Goal: Information Seeking & Learning: Learn about a topic

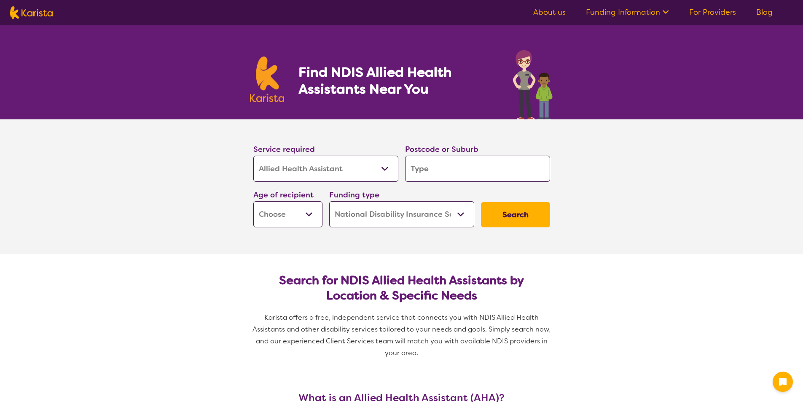
select select "Allied Health Assistant"
select select "NDIS"
select select "Allied Health Assistant"
select select "NDIS"
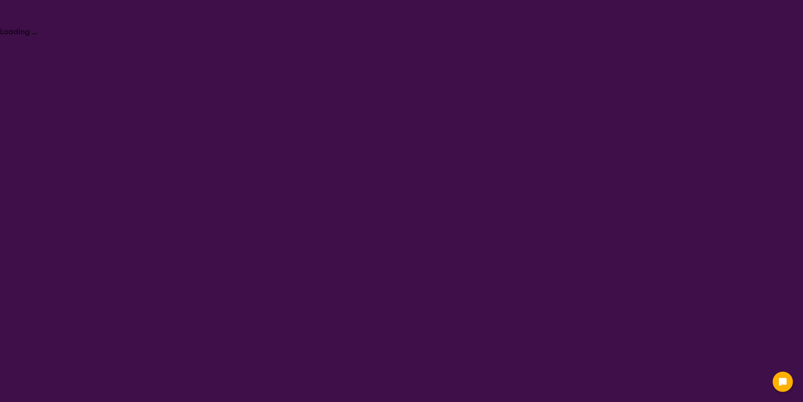
select select "Allied Health Assistant"
select select "NDIS"
select select "Allied Health Assistant"
select select "NDIS"
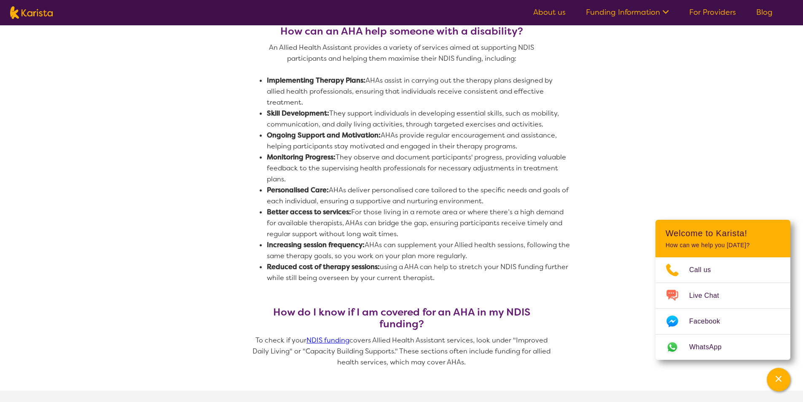
scroll to position [506, 0]
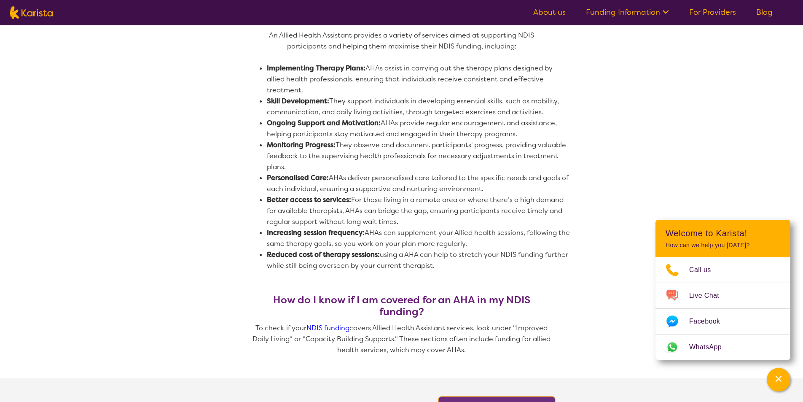
drag, startPoint x: 339, startPoint y: 145, endPoint x: 301, endPoint y: 161, distance: 41.6
click at [301, 161] on li "Monitoring Progress: They observe and document participants' progress, providin…" at bounding box center [418, 155] width 303 height 33
copy span "They observe and document participants' progress, providing valuable feedback t…"
drag, startPoint x: 331, startPoint y: 177, endPoint x: 492, endPoint y: 194, distance: 162.2
click at [492, 194] on li "Personalised Care: AHAs deliver personalised care tailored to the specific need…" at bounding box center [418, 183] width 303 height 22
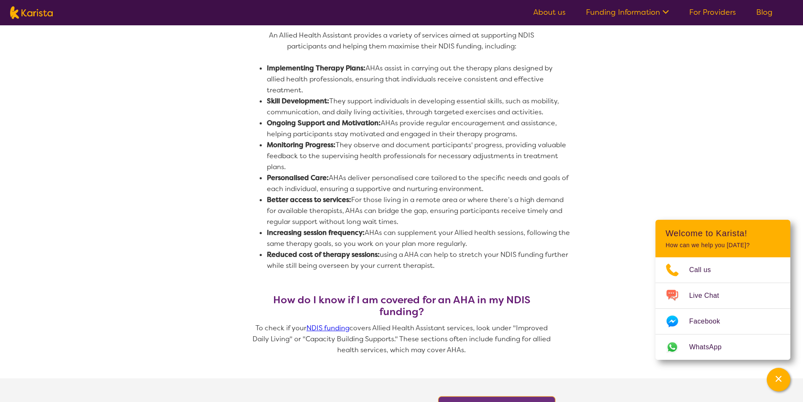
drag, startPoint x: 364, startPoint y: 67, endPoint x: 564, endPoint y: 86, distance: 200.7
click at [564, 86] on li "Implementing Therapy Plans: AHAs assist in carrying out the therapy plans desig…" at bounding box center [418, 79] width 303 height 33
copy span "AHAs assist in carrying out the therapy plans designed by allied health profess…"
click at [471, 88] on li "Implementing Therapy Plans: AHAs assist in carrying out the therapy plans desig…" at bounding box center [418, 79] width 303 height 33
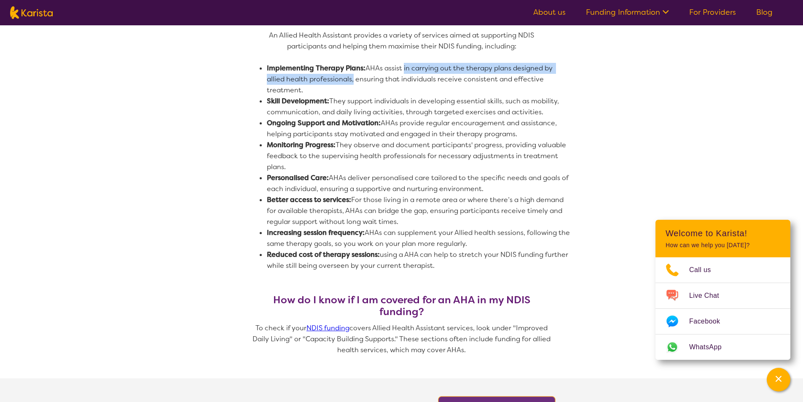
drag, startPoint x: 402, startPoint y: 68, endPoint x: 351, endPoint y: 82, distance: 53.7
click at [351, 82] on span "Implementing Therapy Plans: AHAs assist in carrying out the therapy plans desig…" at bounding box center [410, 79] width 287 height 31
copy span "in carrying out the therapy plans designed by allied health professionals"
drag, startPoint x: 349, startPoint y: 177, endPoint x: 527, endPoint y: 187, distance: 177.7
click at [527, 187] on li "Personalised Care: AHAs deliver personalised care tailored to the specific need…" at bounding box center [418, 183] width 303 height 22
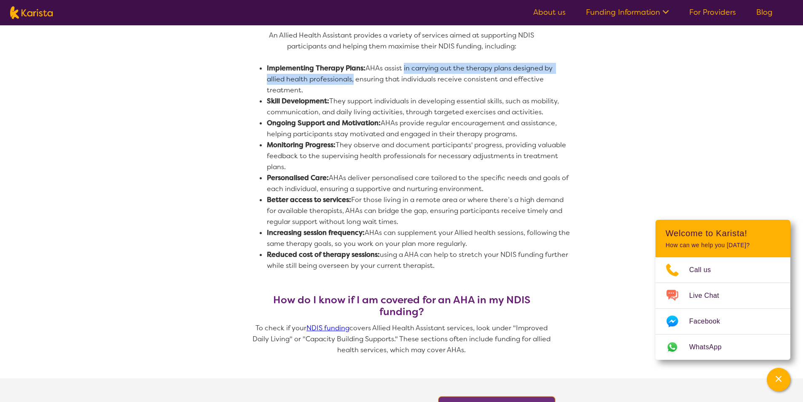
copy span "deliver personalised care tailored to the specific needs and goals of each indi…"
